Goal: Task Accomplishment & Management: Manage account settings

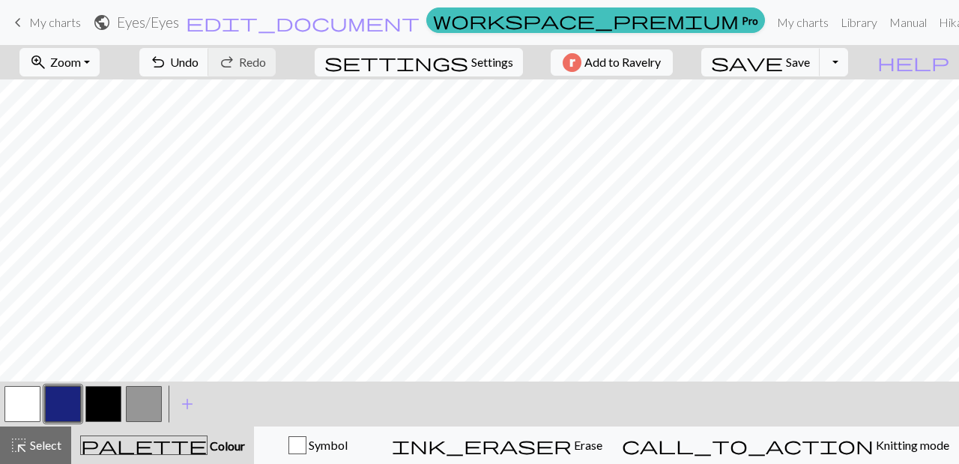
click at [66, 25] on span "My charts" at bounding box center [55, 22] width 52 height 14
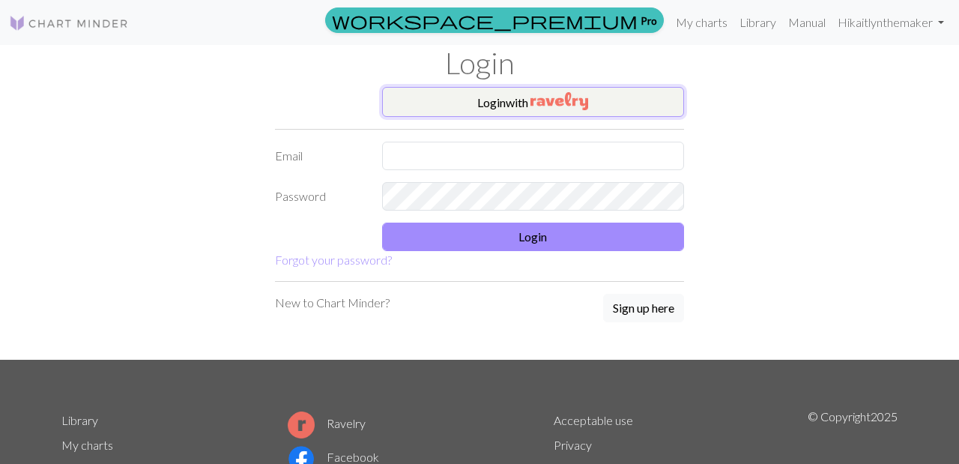
click at [518, 98] on button "Login with" at bounding box center [533, 102] width 303 height 30
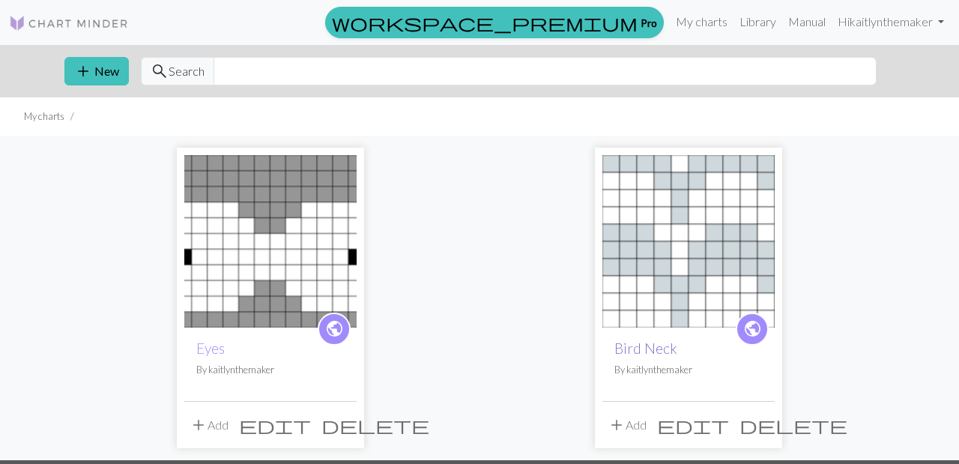
click at [649, 348] on link "Bird Neck" at bounding box center [645, 347] width 63 height 17
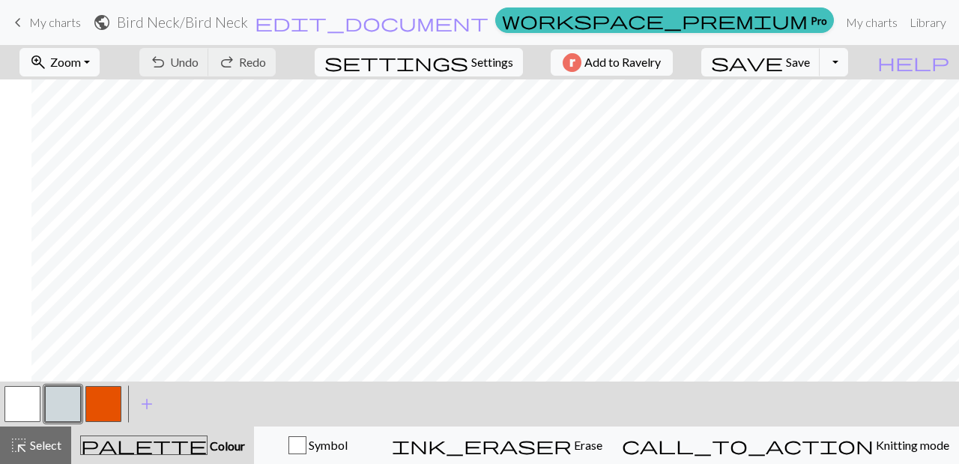
scroll to position [0, 77]
